Goal: Task Accomplishment & Management: Manage account settings

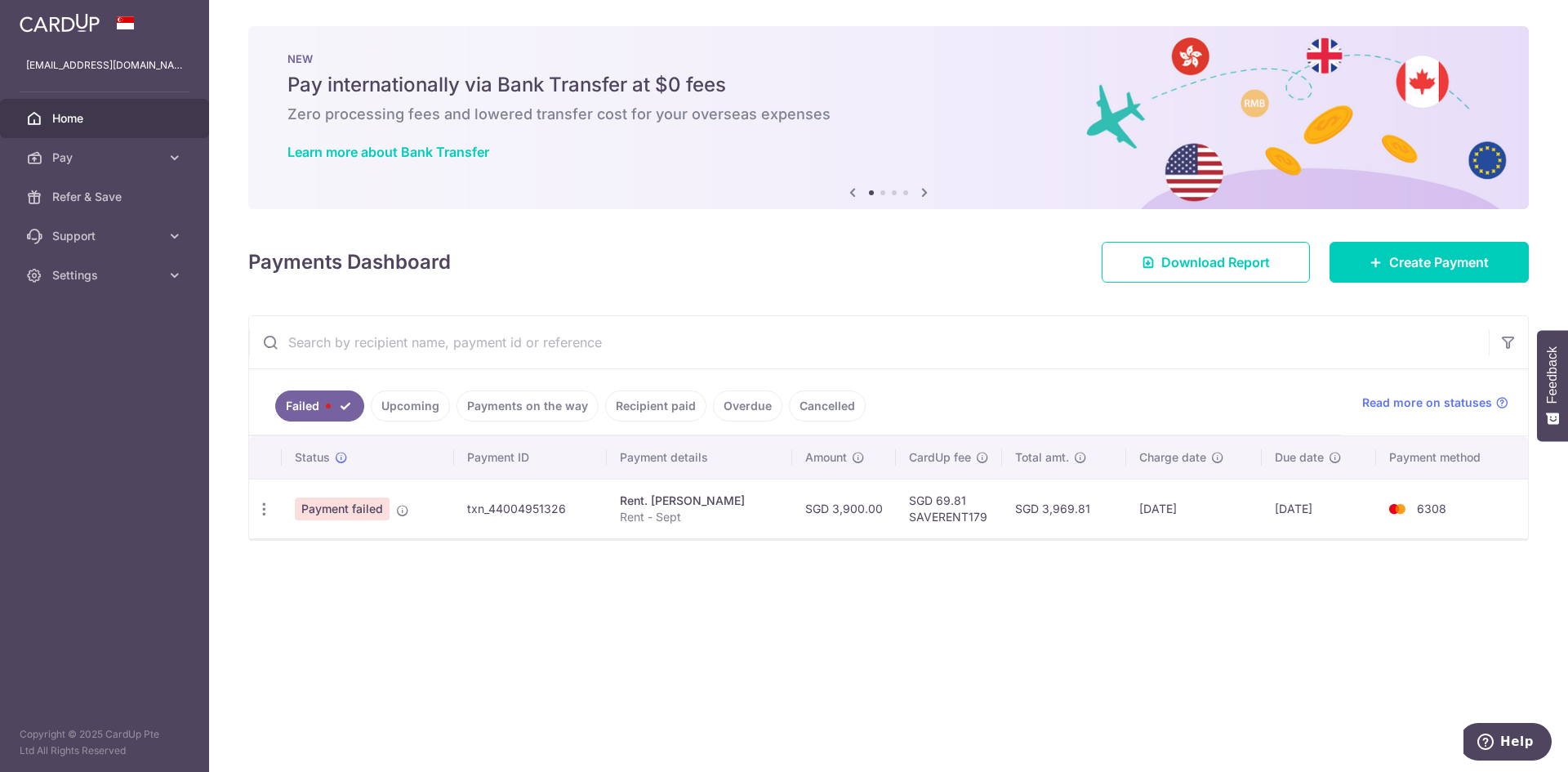
click at [417, 398] on link "Upcoming" at bounding box center [411, 406] width 80 height 31
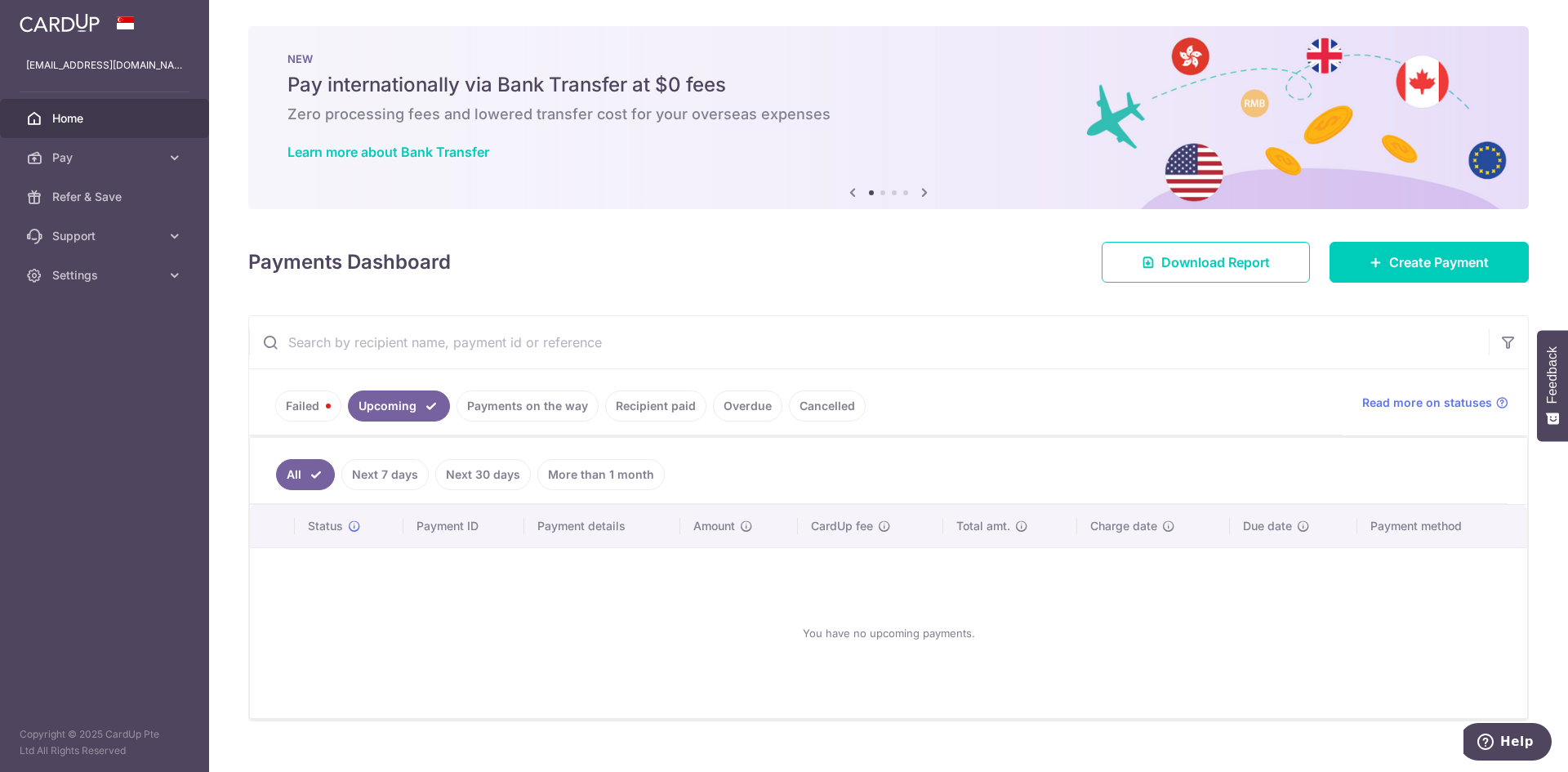
click at [286, 410] on link "Failed" at bounding box center [308, 406] width 66 height 31
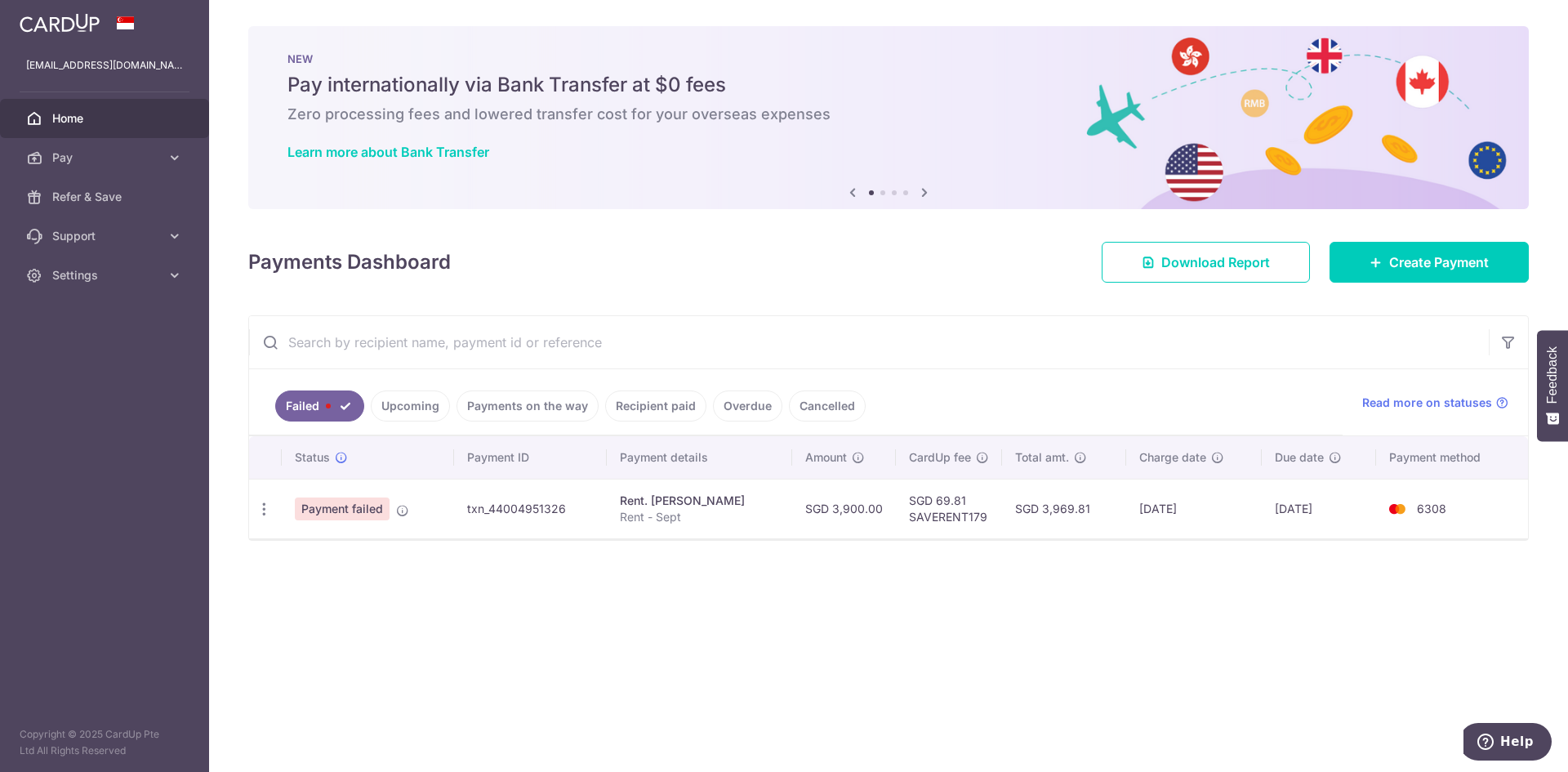
click at [508, 511] on td "txn_44004951326" at bounding box center [530, 508] width 152 height 59
click at [359, 520] on span "Payment failed" at bounding box center [343, 509] width 95 height 23
click at [257, 508] on icon "button" at bounding box center [264, 510] width 17 height 17
click at [342, 549] on span "Update payment" at bounding box center [350, 554] width 111 height 19
radio input "true"
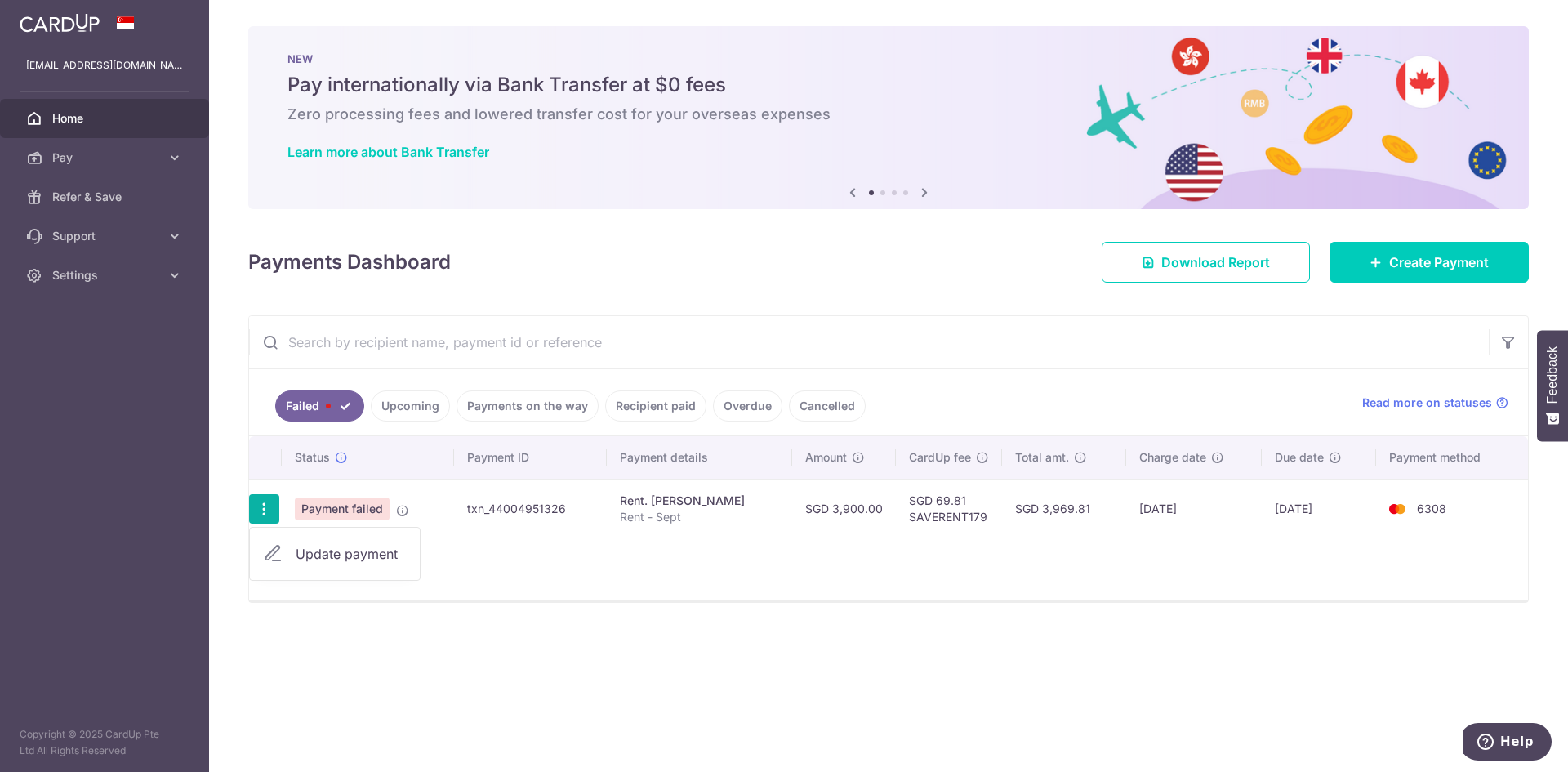
type input "3,900.00"
type input "Rent - Sept"
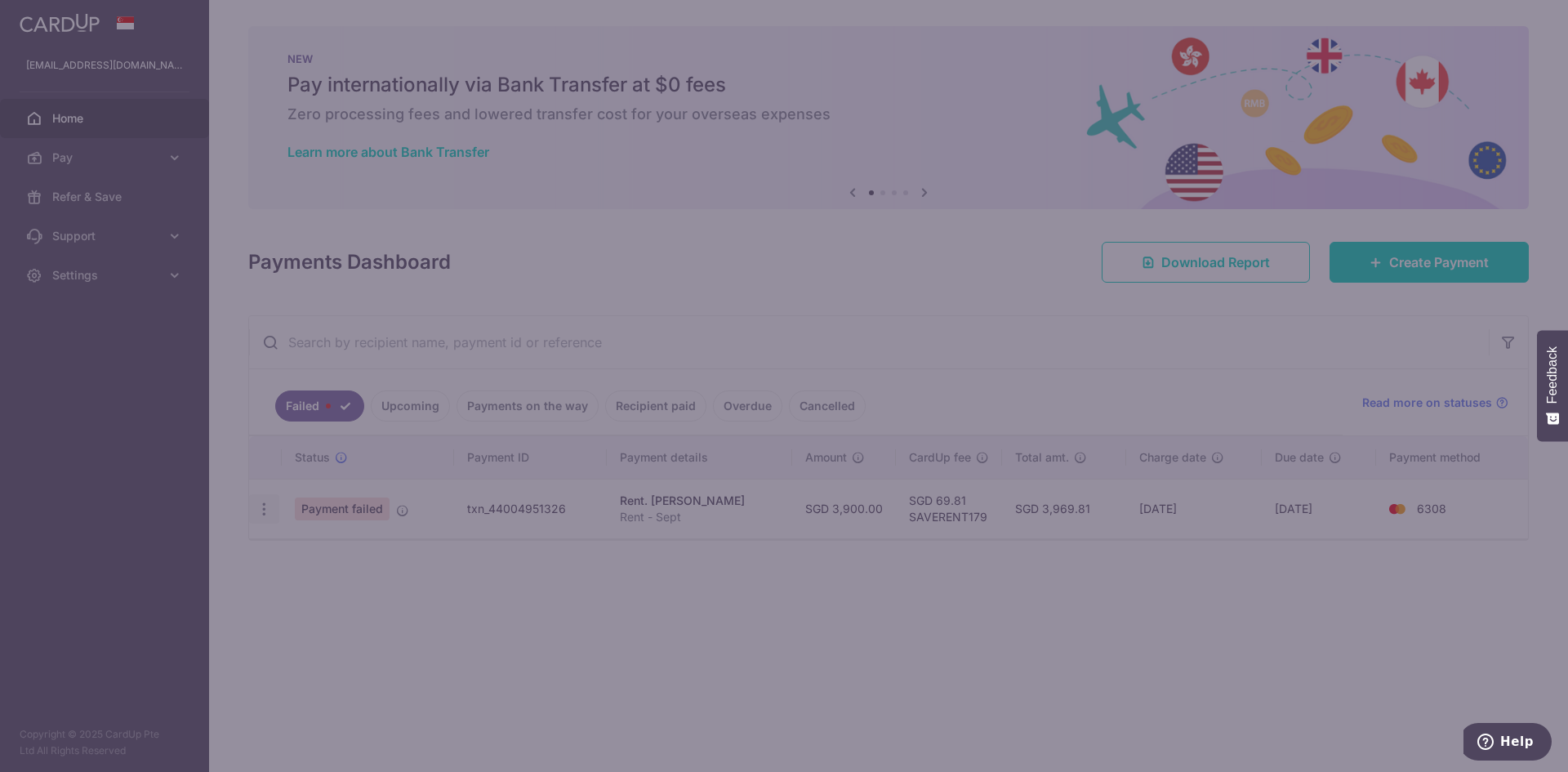
type input "SAVERENT179"
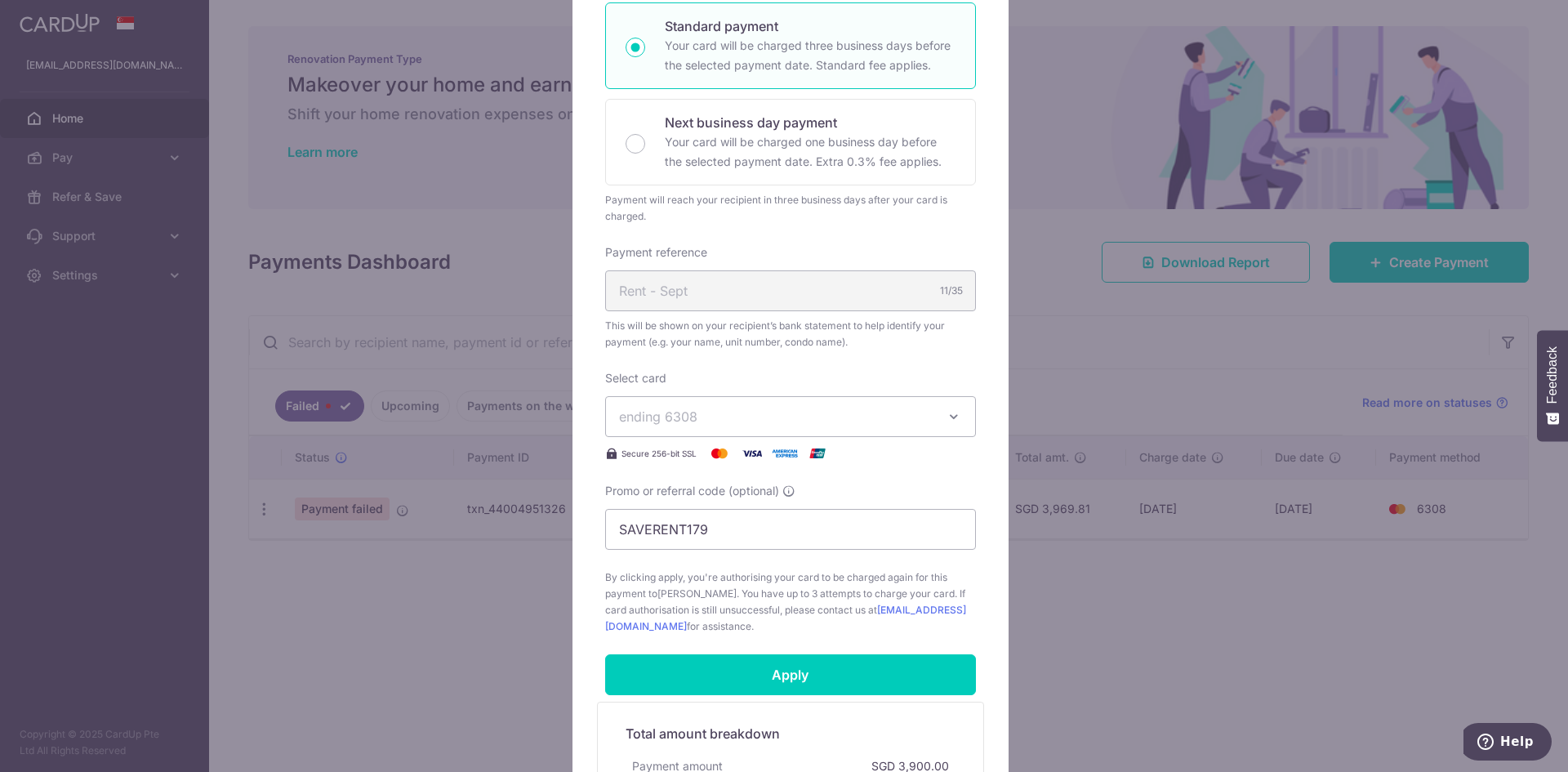
scroll to position [409, 0]
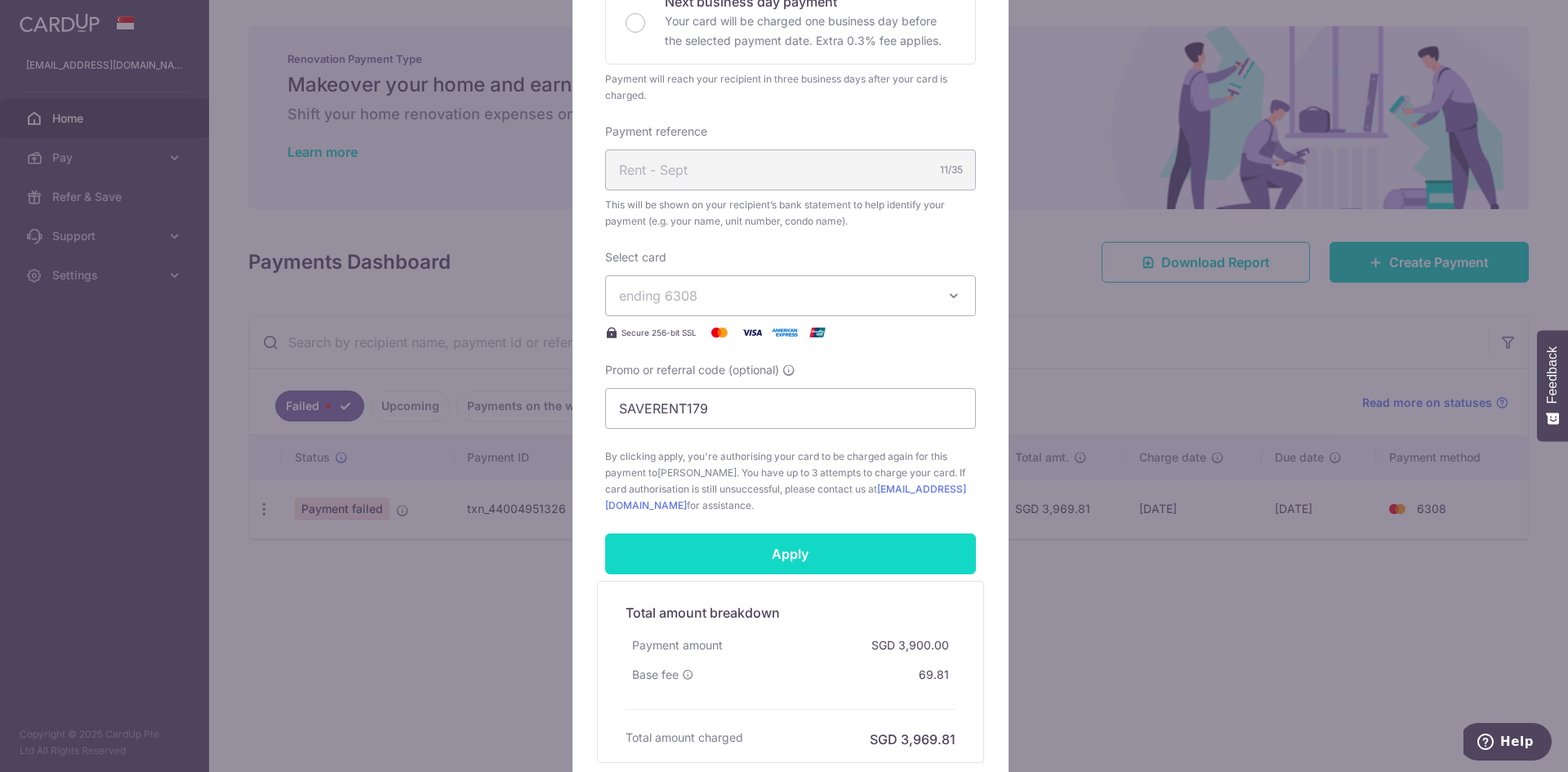
click at [858, 562] on input "Apply" at bounding box center [790, 554] width 371 height 41
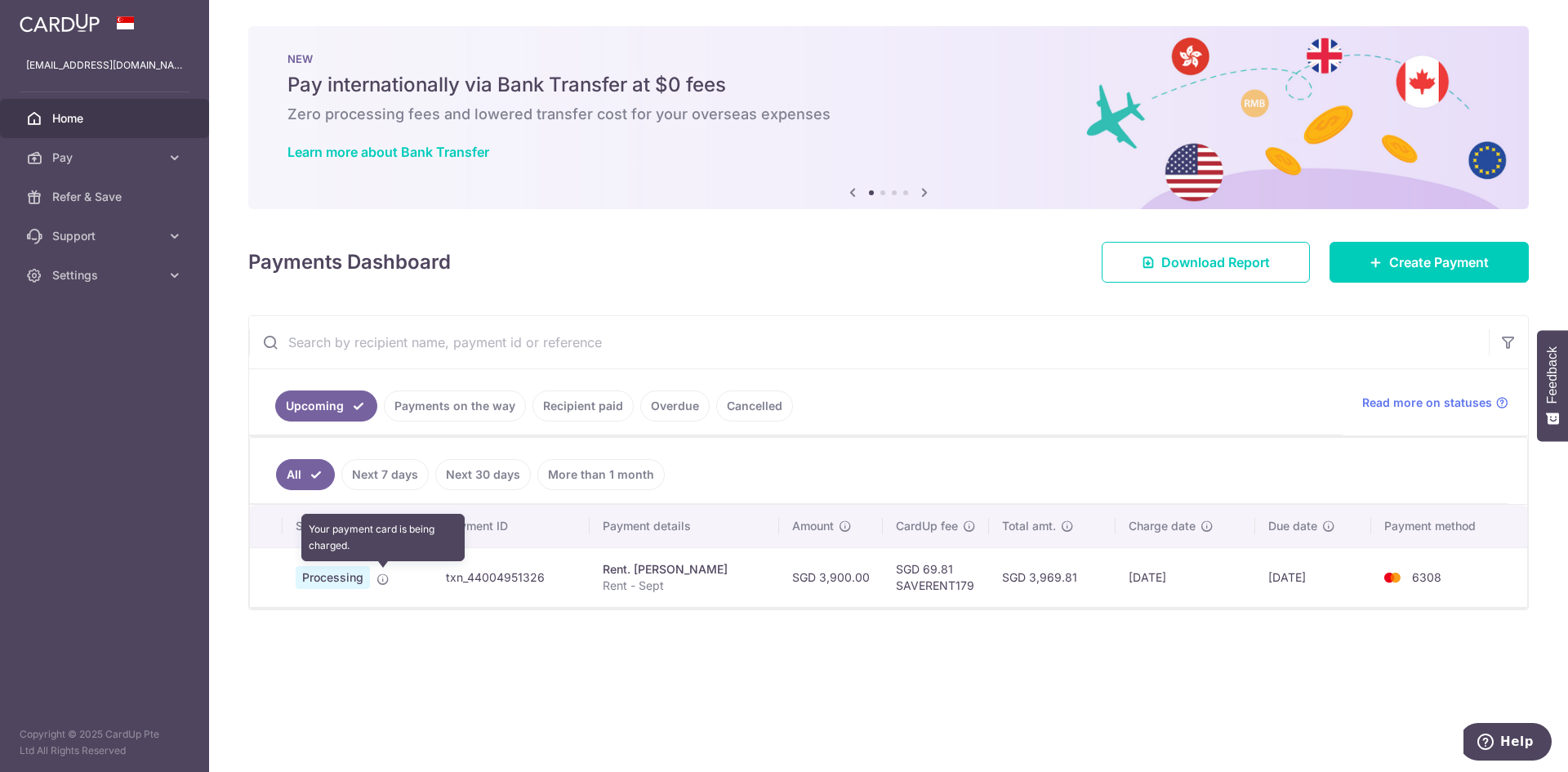
click at [386, 578] on icon at bounding box center [383, 579] width 13 height 13
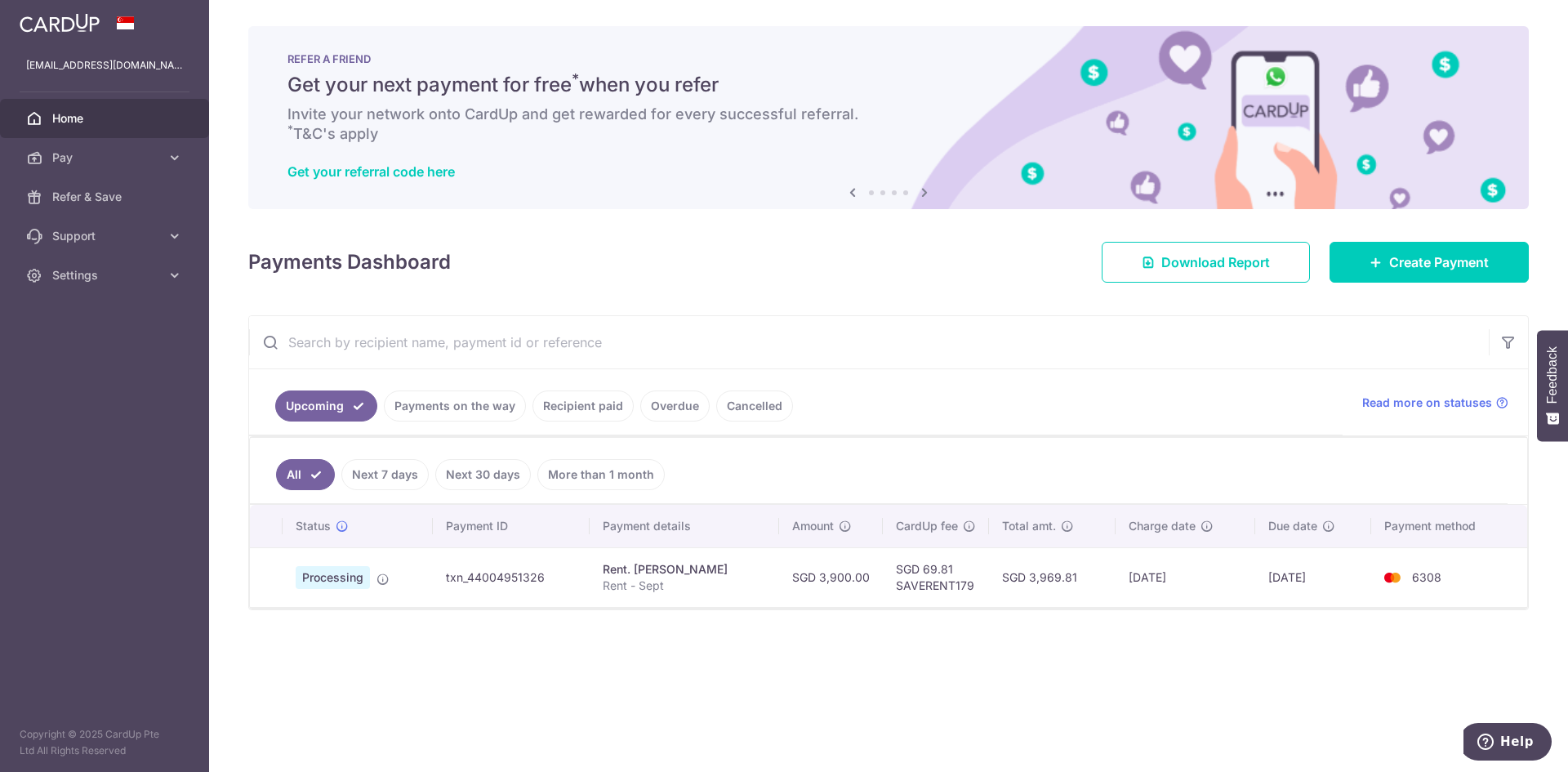
click at [835, 617] on div "× Pause Schedule Pause all future payments in this series Pause just this one p…" at bounding box center [887, 386] width 1358 height 772
click at [283, 584] on td "Processing" at bounding box center [357, 576] width 150 height 59
click at [385, 576] on icon at bounding box center [383, 579] width 13 height 13
click at [329, 581] on span "Processing" at bounding box center [332, 578] width 75 height 23
click at [1461, 283] on div "× Pause Schedule Pause all future payments in this series Pause just this one p…" at bounding box center [887, 386] width 1358 height 772
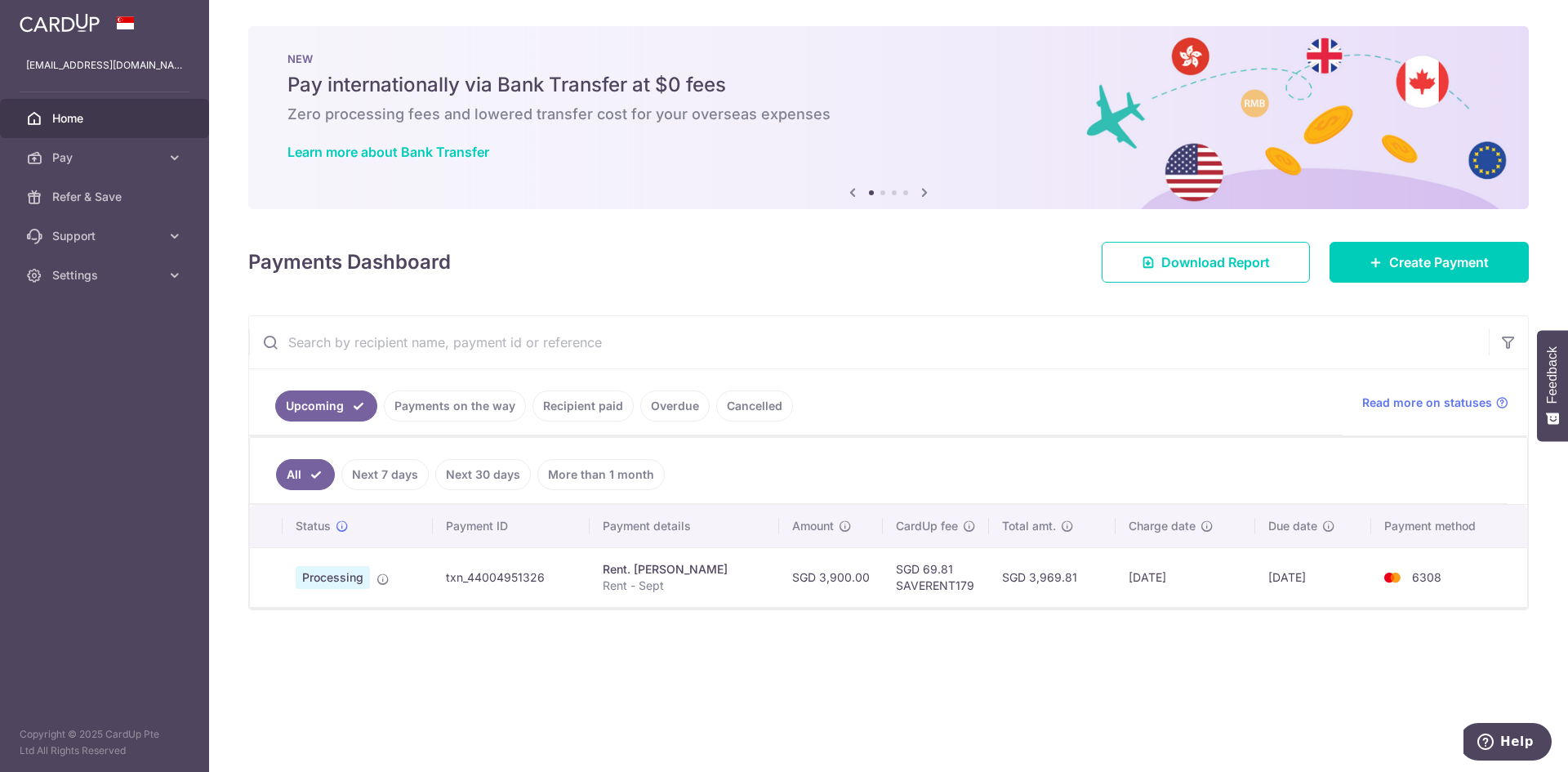
drag, startPoint x: 1004, startPoint y: 573, endPoint x: 1074, endPoint y: 573, distance: 70.0
click at [1074, 573] on td "SGD 3,969.81" at bounding box center [1051, 576] width 126 height 59
click at [381, 578] on icon at bounding box center [383, 579] width 13 height 13
click at [1177, 593] on td "[DATE]" at bounding box center [1184, 576] width 139 height 59
click at [460, 396] on link "Payments on the way" at bounding box center [454, 406] width 142 height 31
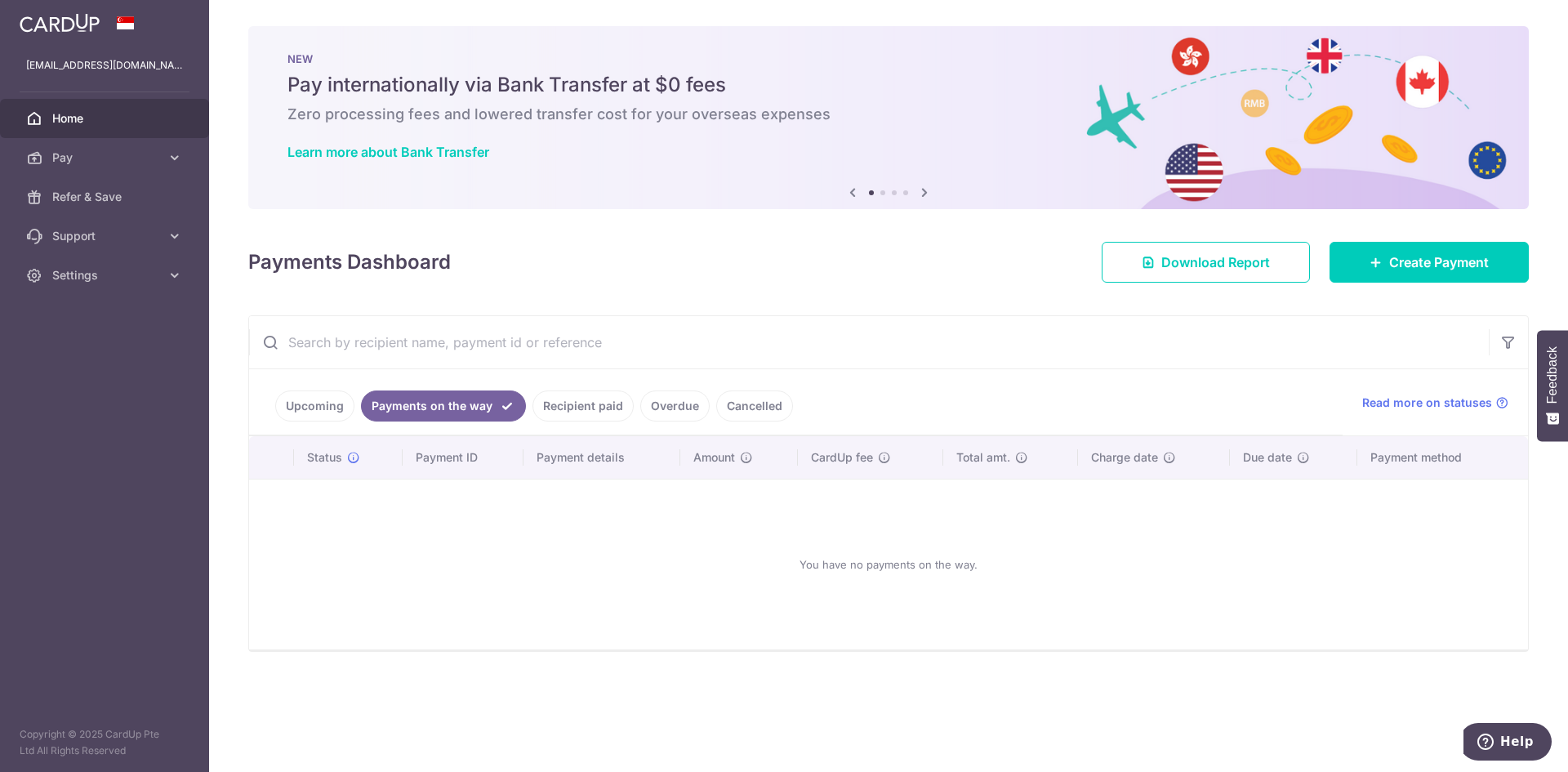
click at [341, 401] on link "Upcoming" at bounding box center [315, 406] width 80 height 31
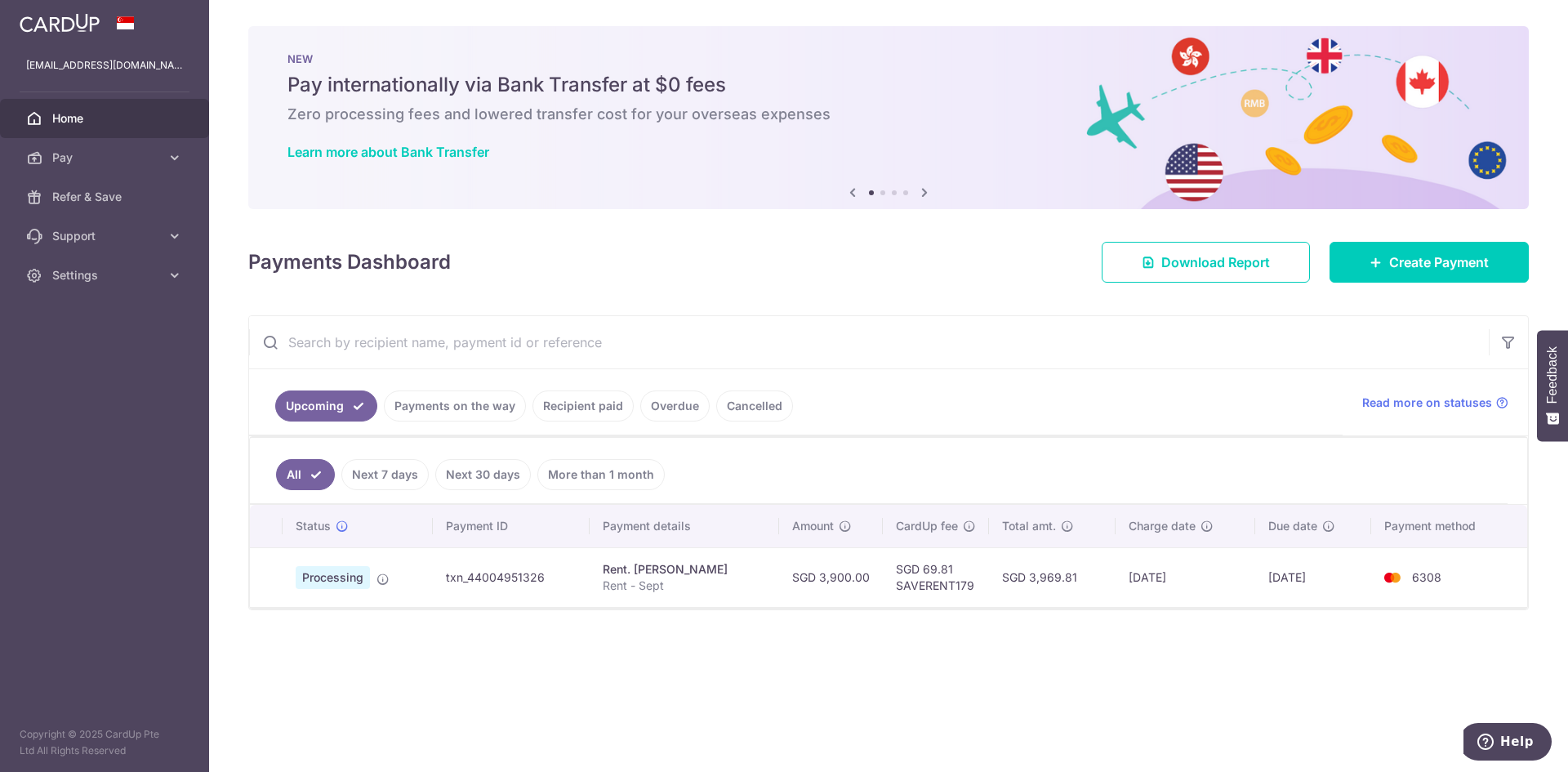
click at [392, 573] on td "Processing" at bounding box center [357, 576] width 150 height 59
click at [370, 578] on td "Processing" at bounding box center [357, 576] width 150 height 59
click at [387, 578] on icon at bounding box center [383, 579] width 13 height 13
click at [344, 525] on icon at bounding box center [342, 525] width 13 height 13
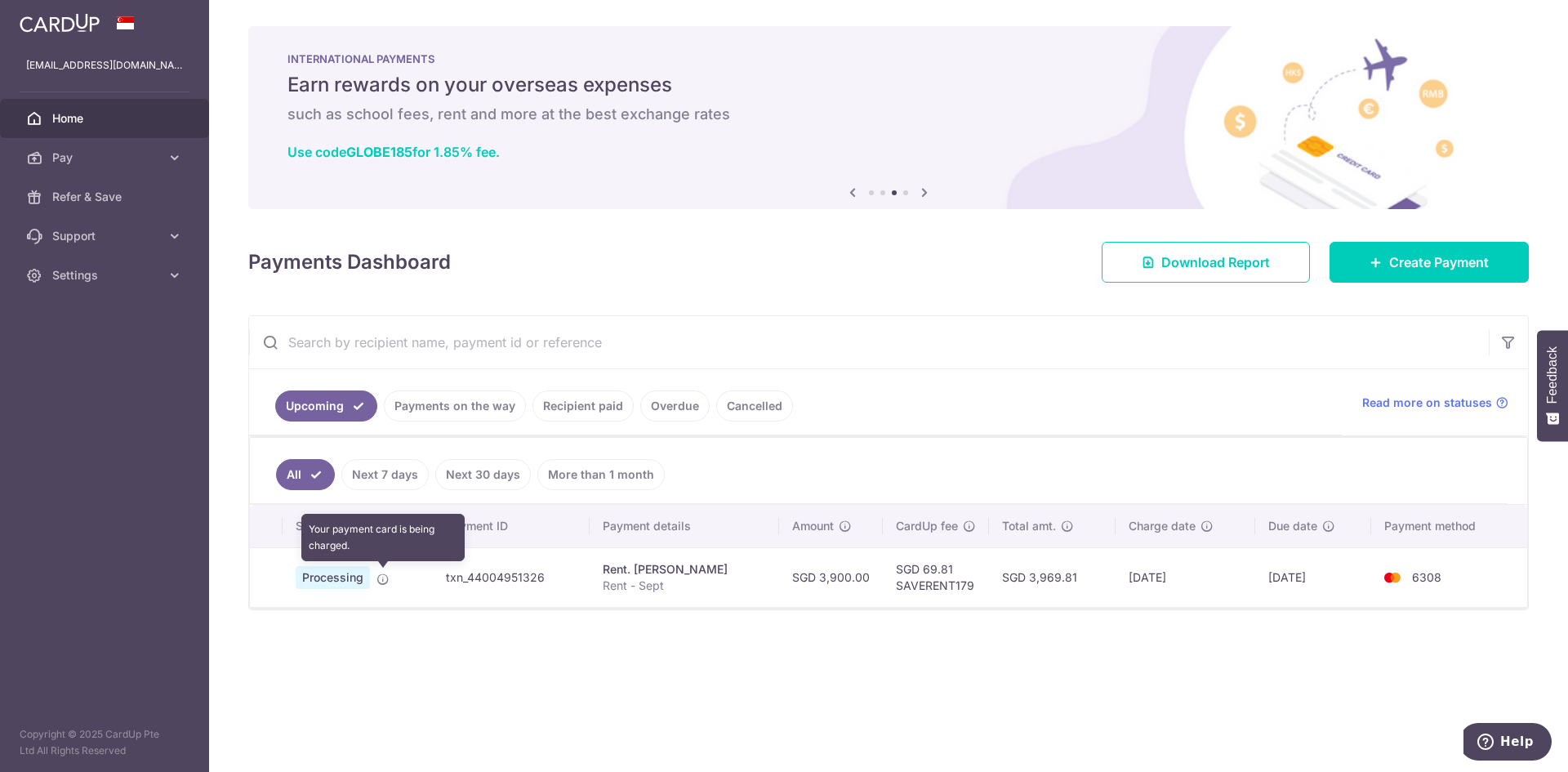
click at [382, 579] on icon at bounding box center [383, 579] width 13 height 13
